Goal: Transaction & Acquisition: Purchase product/service

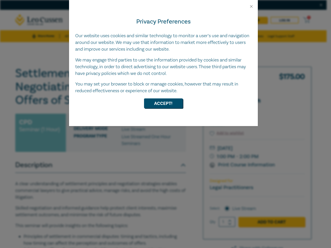
click at [165, 124] on div "Privacy Preferences Our website uses cookies and similar technology to monitor …" at bounding box center [163, 67] width 189 height 117
click at [251, 6] on button "Close" at bounding box center [251, 6] width 5 height 5
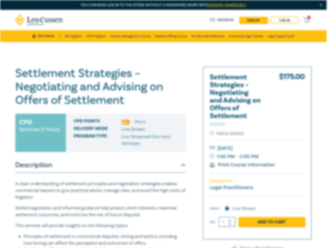
click at [163, 95] on button "Accept!" at bounding box center [163, 91] width 39 height 10
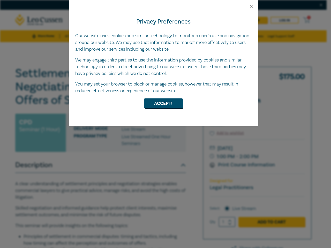
click at [165, 124] on div "Privacy Preferences Our website uses cookies and similar technology to monitor …" at bounding box center [163, 67] width 189 height 117
click at [251, 6] on button "Close" at bounding box center [251, 6] width 5 height 5
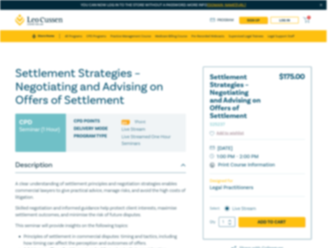
click at [163, 95] on button "Accept!" at bounding box center [163, 91] width 39 height 10
